Goal: Ask a question

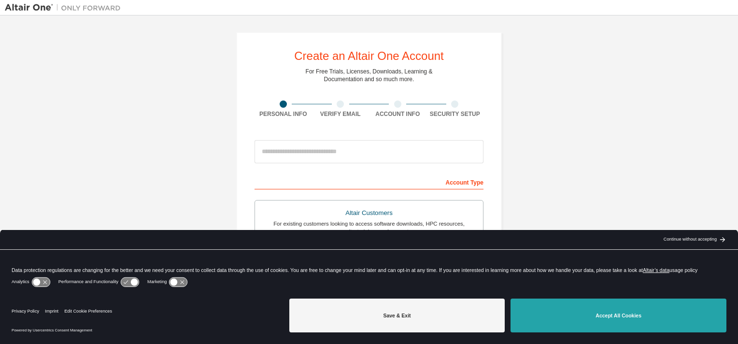
click at [610, 315] on button "Accept All Cookies" at bounding box center [619, 316] width 216 height 34
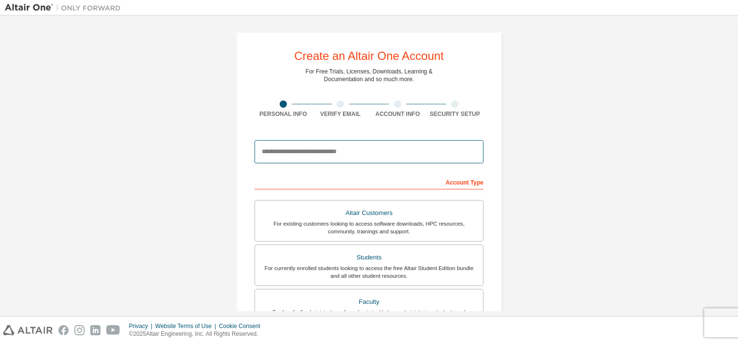
click at [311, 148] on input "email" at bounding box center [369, 151] width 229 height 23
type input "**********"
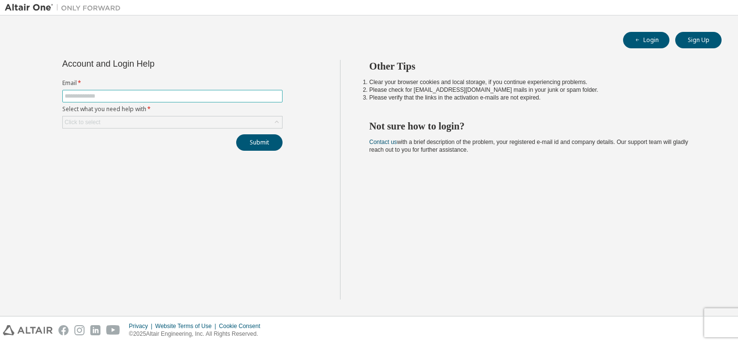
click at [94, 93] on input "text" at bounding box center [173, 96] width 216 height 8
type input "**********"
click at [118, 123] on div "Click to select" at bounding box center [172, 122] width 219 height 12
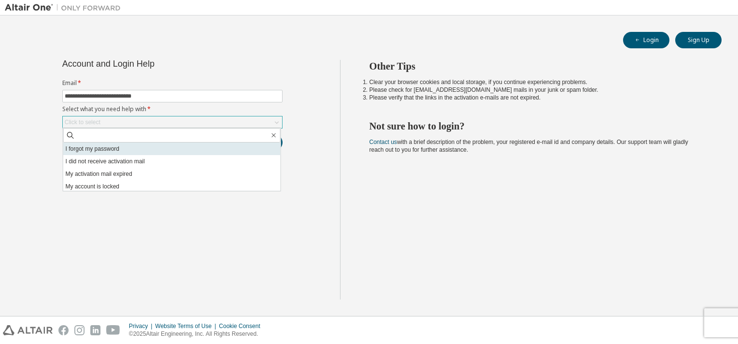
click at [118, 150] on li "I forgot my password" at bounding box center [171, 149] width 217 height 13
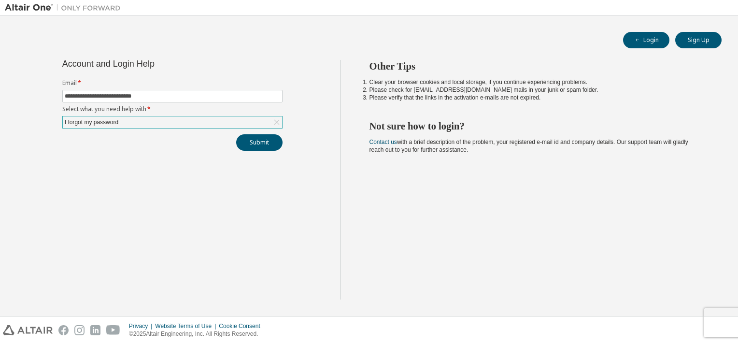
click at [164, 122] on div "I forgot my password" at bounding box center [172, 122] width 219 height 12
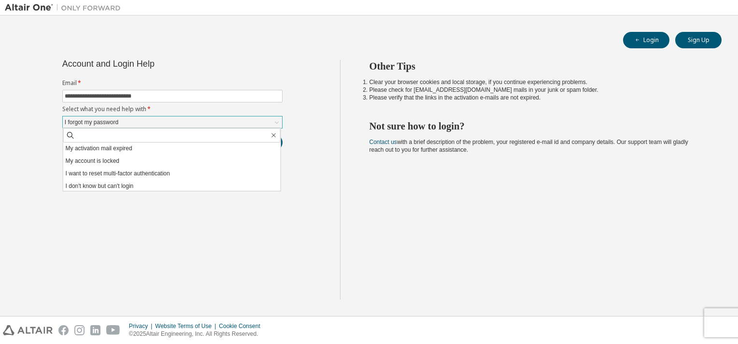
scroll to position [27, 0]
click at [167, 185] on li "I don't know but can't login" at bounding box center [171, 184] width 217 height 13
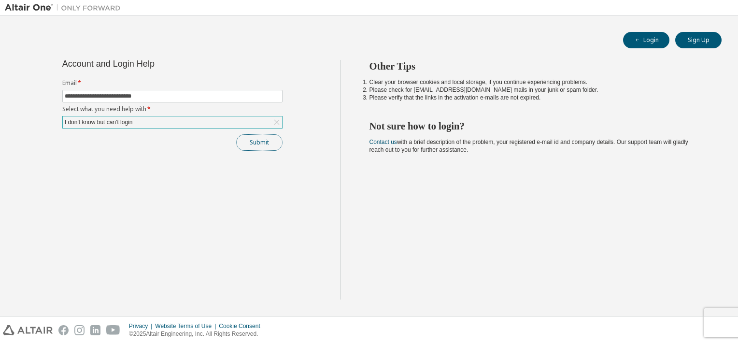
click at [265, 143] on button "Submit" at bounding box center [259, 142] width 46 height 16
